Goal: Task Accomplishment & Management: Manage account settings

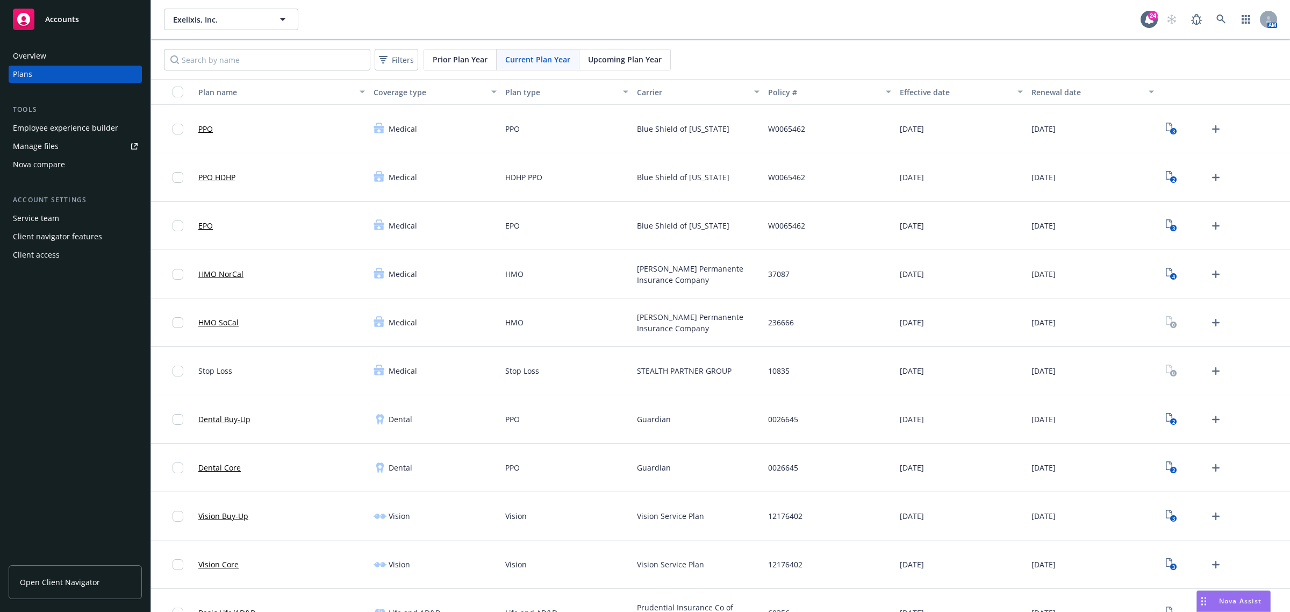
scroll to position [54, 0]
click at [43, 146] on div "Manage files" at bounding box center [36, 146] width 46 height 17
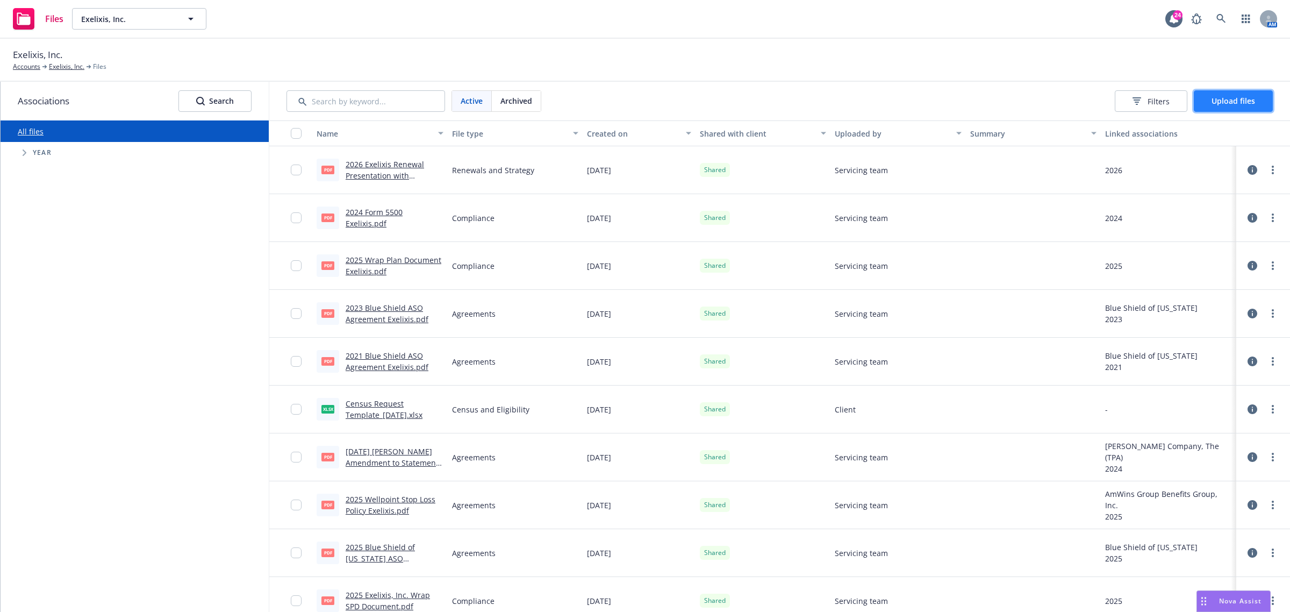
click at [1234, 103] on span "Upload files" at bounding box center [1234, 101] width 44 height 10
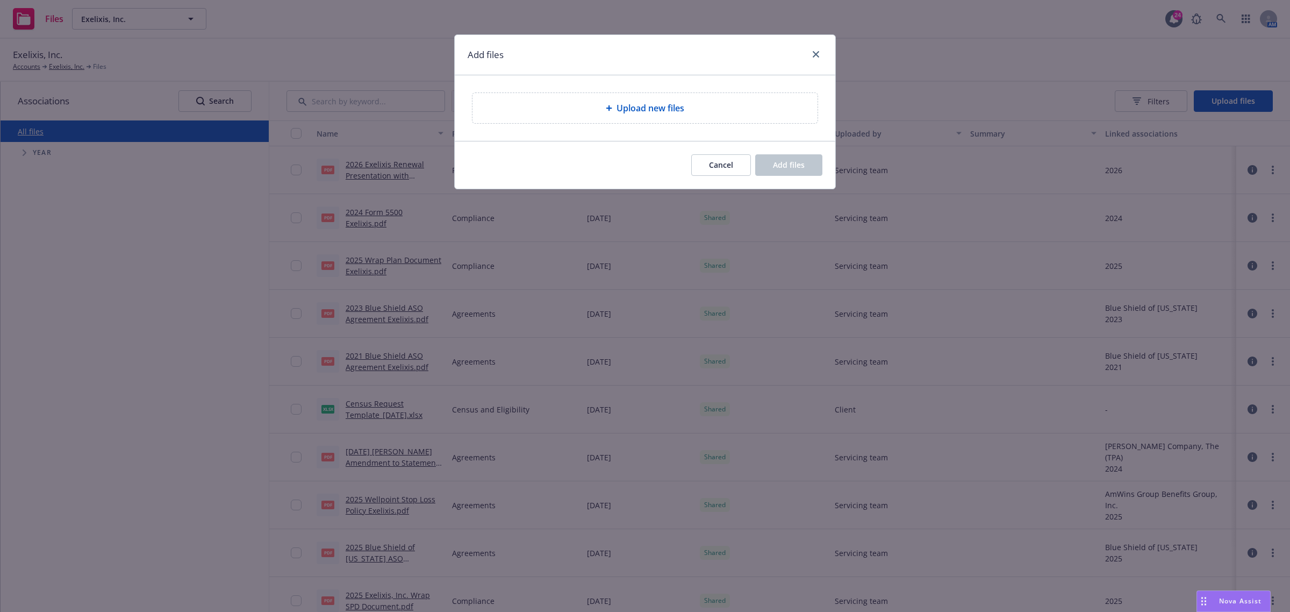
click at [627, 104] on span "Upload new files" at bounding box center [651, 108] width 68 height 13
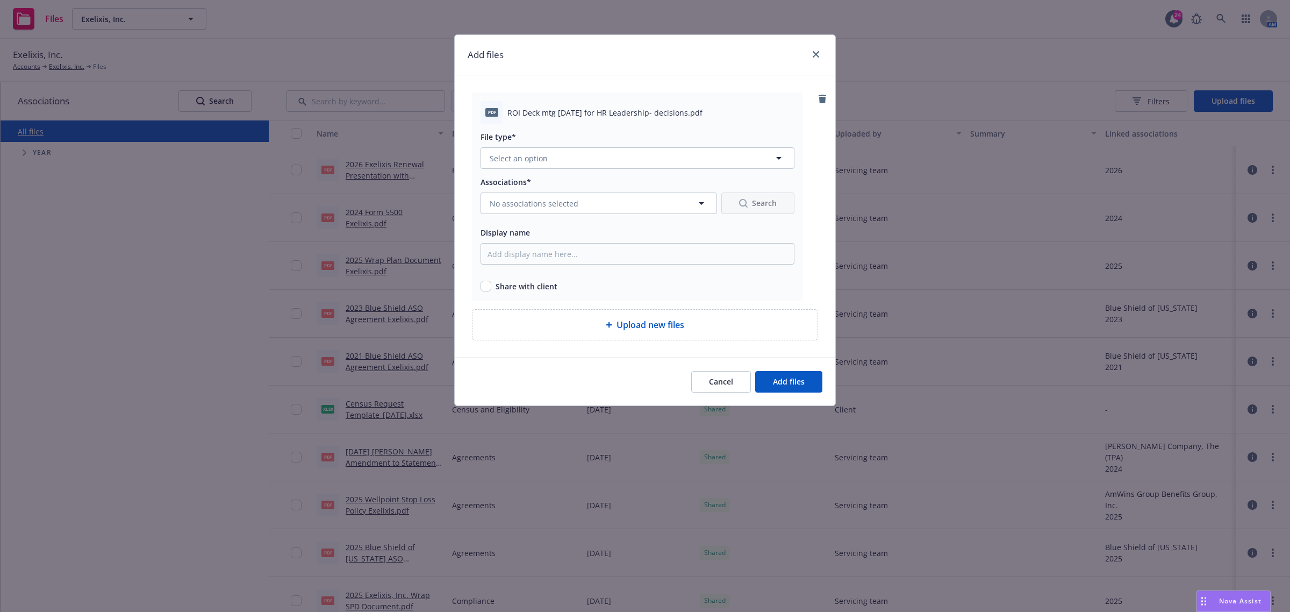
click at [557, 113] on span "ROI Deck mtg 7.31.25 for HR Leadership- decisions.pdf" at bounding box center [604, 112] width 195 height 11
copy span "ROI Deck mtg 7.31.25 for HR Leadership- decisions.pdf"
click at [546, 167] on button "Select an option" at bounding box center [638, 158] width 314 height 22
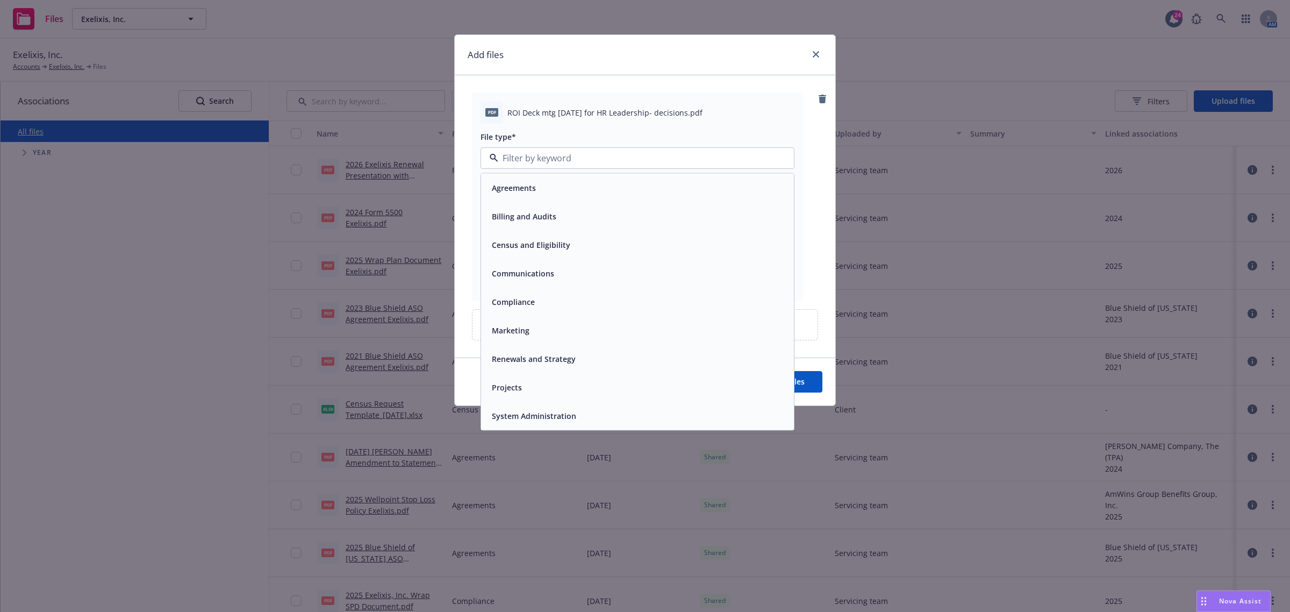
click at [523, 378] on div "Projects" at bounding box center [637, 387] width 313 height 28
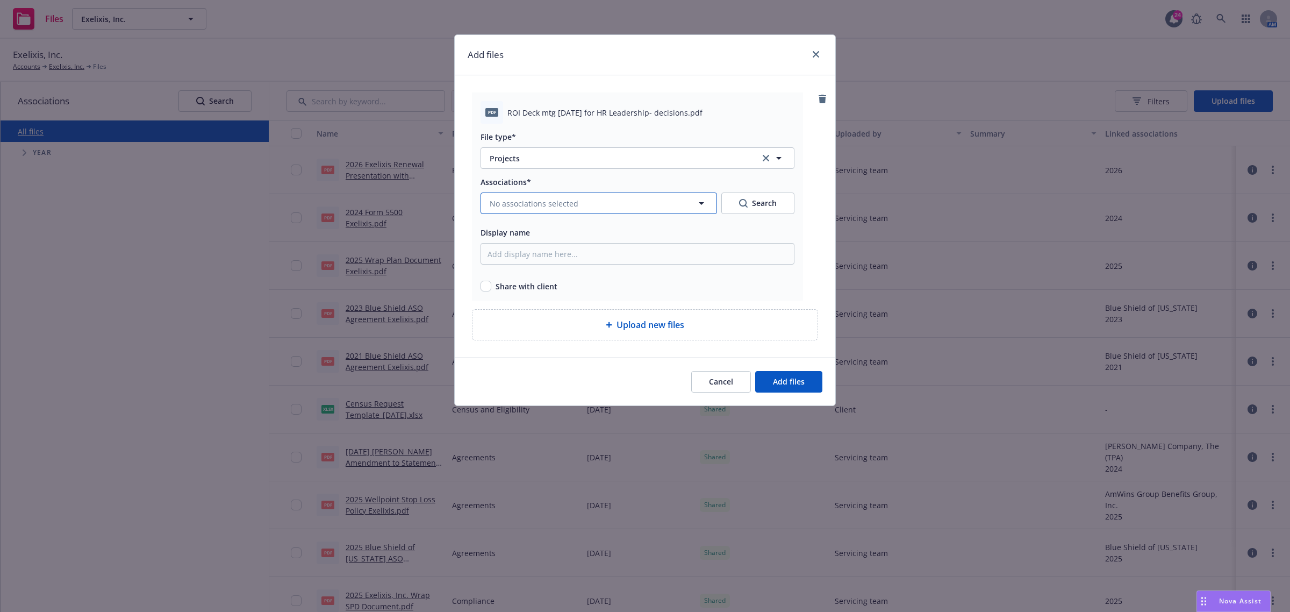
click at [547, 203] on span "No associations selected" at bounding box center [534, 203] width 89 height 11
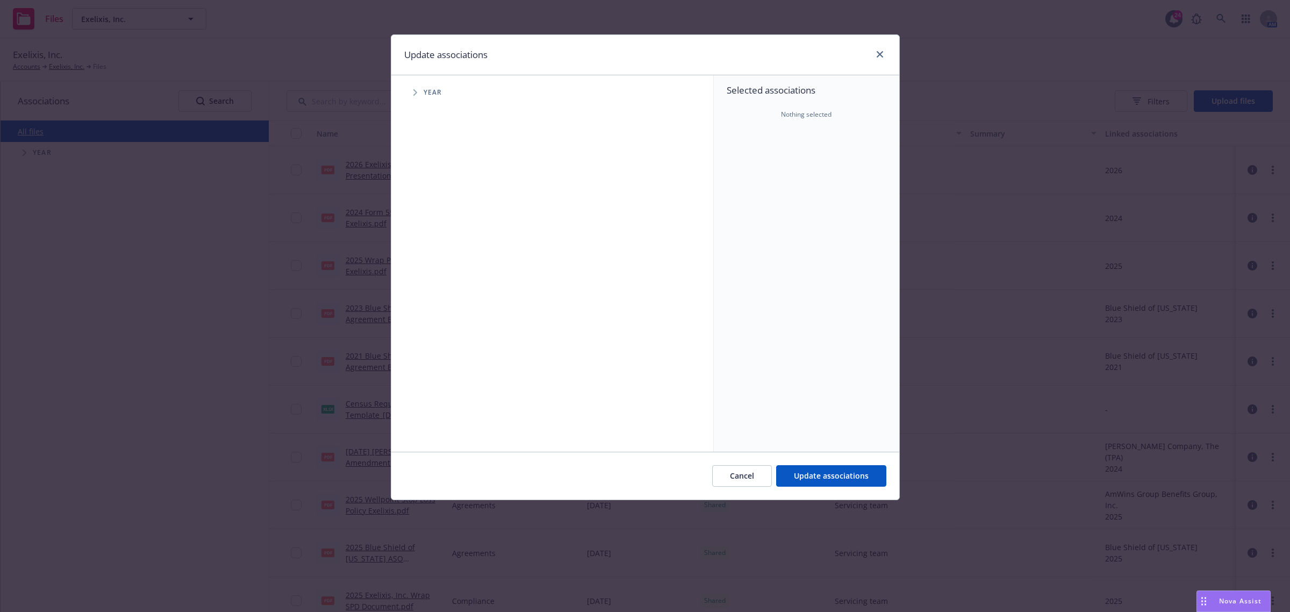
click at [415, 93] on icon "Tree Example" at bounding box center [415, 92] width 4 height 6
click at [444, 238] on input "Tree Example" at bounding box center [442, 239] width 11 height 11
checkbox input "true"
click at [442, 258] on div "2026 Year" at bounding box center [453, 264] width 32 height 20
checkbox input "true"
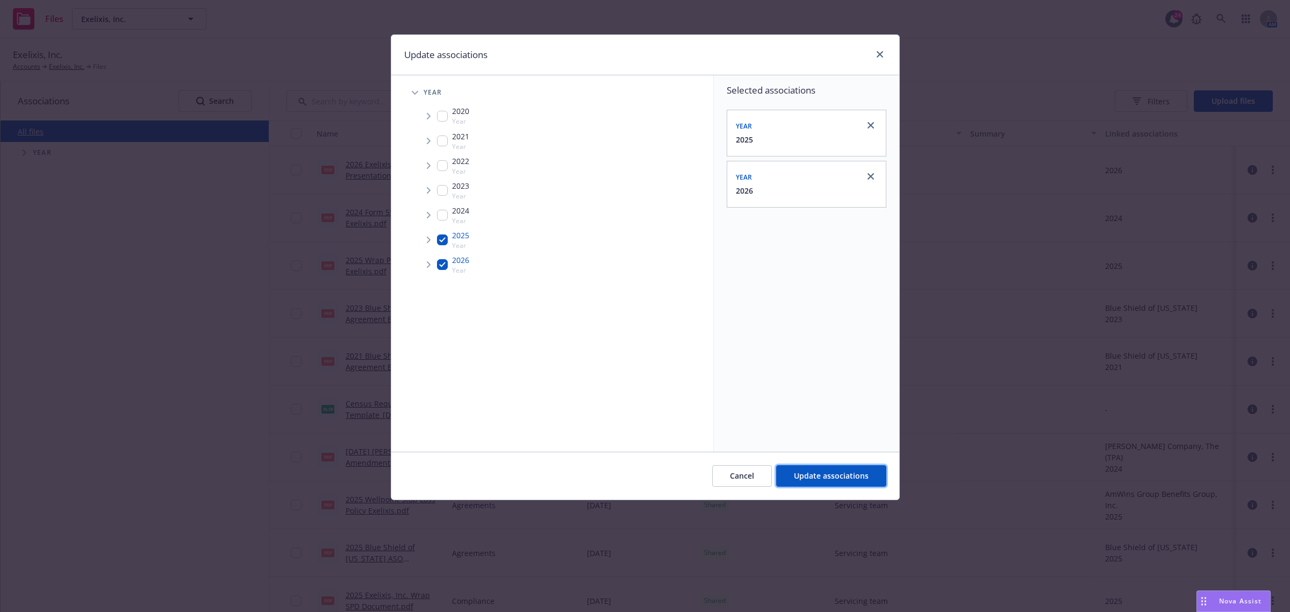
drag, startPoint x: 848, startPoint y: 481, endPoint x: 848, endPoint y: 468, distance: 12.9
click at [848, 477] on button "Update associations" at bounding box center [831, 476] width 110 height 22
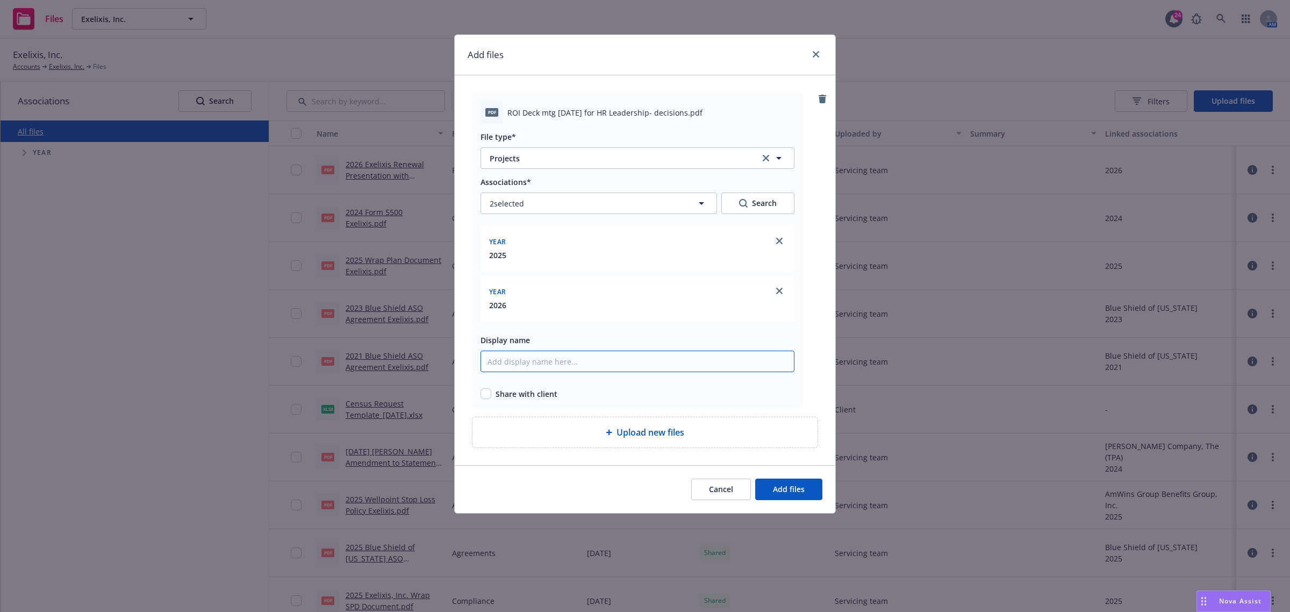
click at [570, 368] on input "Display name" at bounding box center [638, 361] width 314 height 22
paste input "ROI Deck mtg 7.31.25 for HR Leadership- decisions.pdf"
type input "Exelixis - ROI Deck mtg 7.31.25 for HR Leadership- decisions."
click at [485, 395] on input "checkbox" at bounding box center [486, 393] width 11 height 11
checkbox input "true"
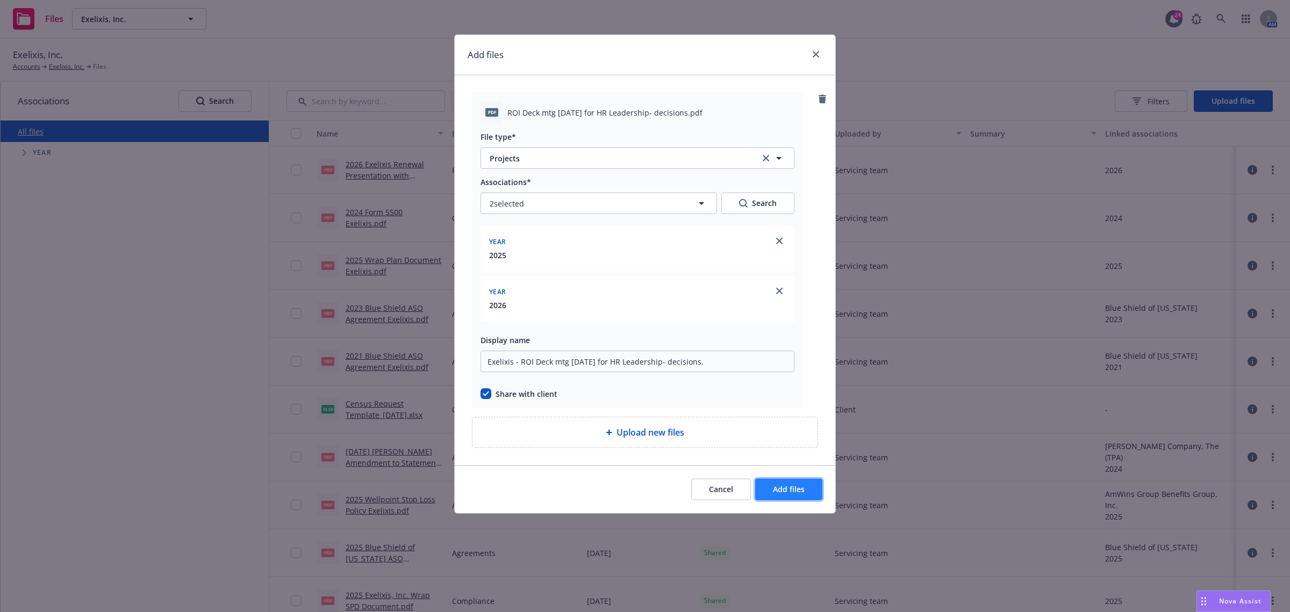
click at [775, 485] on span "Add files" at bounding box center [789, 489] width 32 height 10
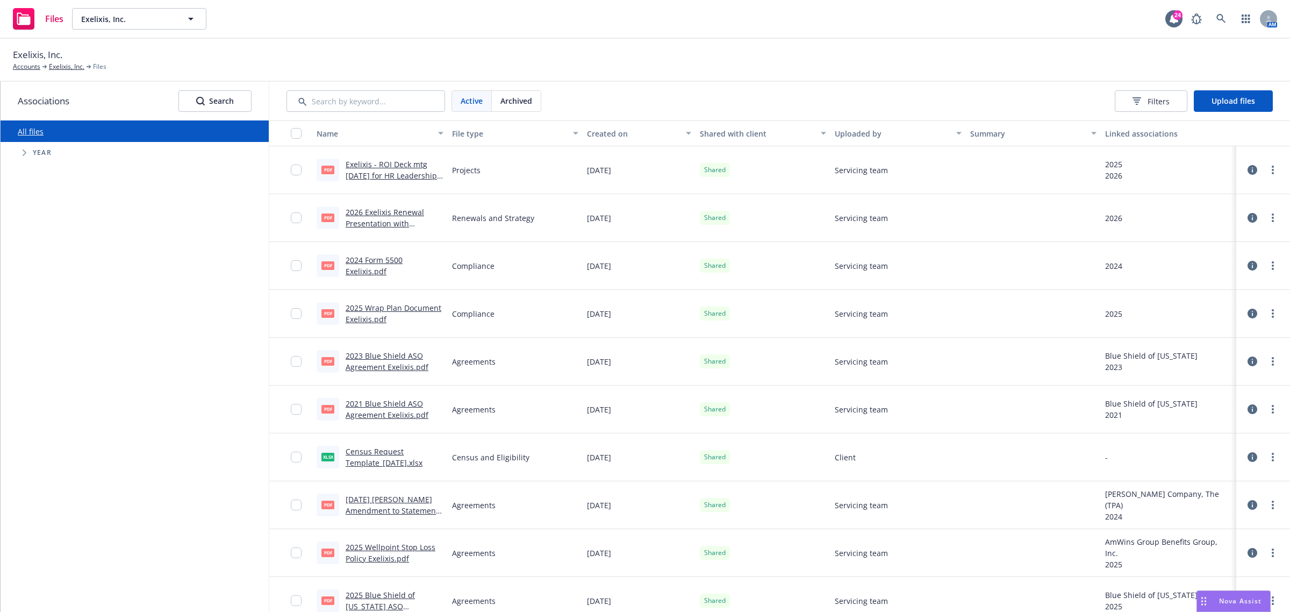
click at [369, 171] on link "Exelixis - ROI Deck mtg 7.31.25 for HR Leadership- decisions..pdf" at bounding box center [393, 175] width 94 height 33
